Goal: Transaction & Acquisition: Book appointment/travel/reservation

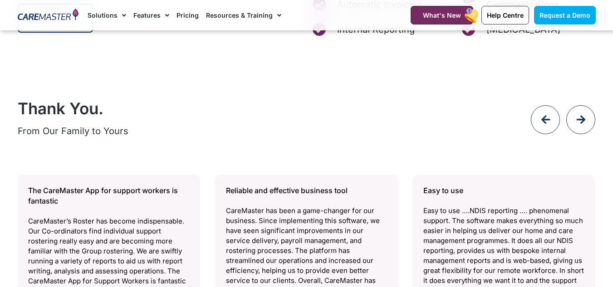
scroll to position [3675, 0]
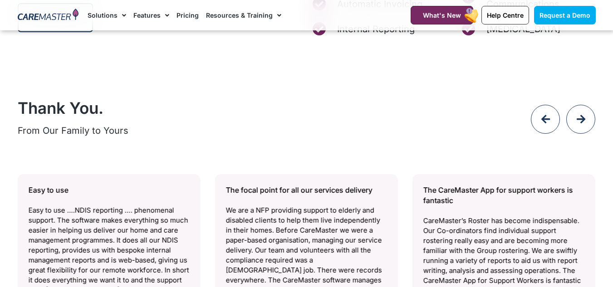
click at [297, 94] on div "Thank You. From Our Family to Yours Easy to use Easy to use ….NDIS reporting ….…" at bounding box center [306, 255] width 587 height 323
